Goal: Find specific page/section: Find specific page/section

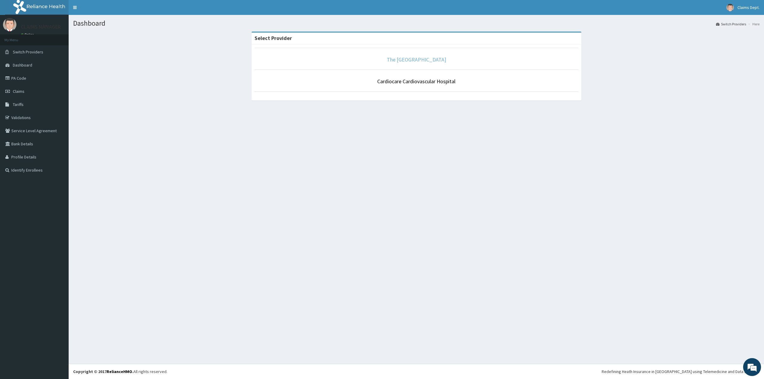
click at [426, 61] on link "The [GEOGRAPHIC_DATA]" at bounding box center [416, 59] width 59 height 7
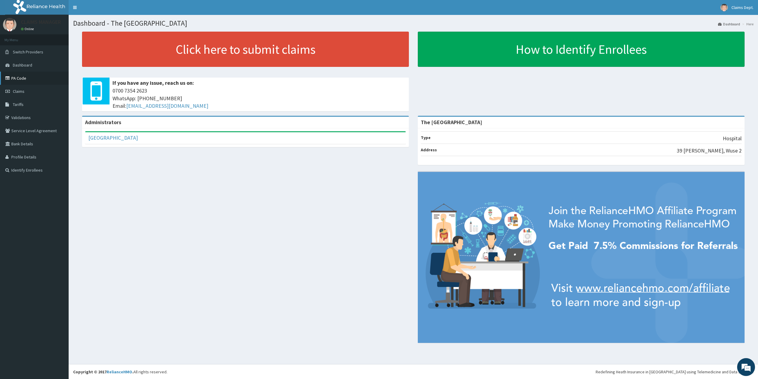
click at [37, 81] on link "PA Code" at bounding box center [34, 78] width 69 height 13
